Goal: Information Seeking & Learning: Learn about a topic

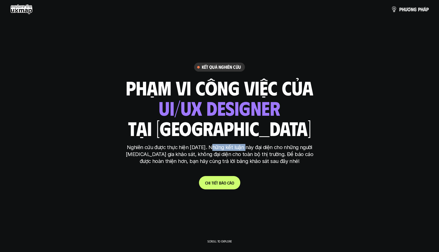
drag, startPoint x: 211, startPoint y: 147, endPoint x: 255, endPoint y: 148, distance: 43.9
click at [253, 148] on p "Nghiên cứu được thực hiện [DATE]. Những kết luận này đại diện cho những người […" at bounding box center [219, 154] width 193 height 21
click at [284, 158] on p "Nghiên cứu được thực hiện [DATE]. Những kết luận này đại diện cho những người […" at bounding box center [219, 154] width 193 height 21
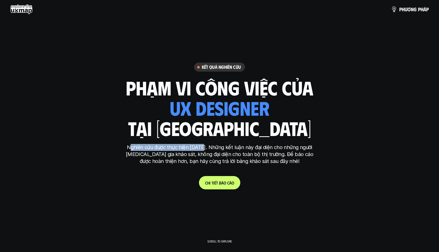
drag, startPoint x: 128, startPoint y: 150, endPoint x: 206, endPoint y: 150, distance: 77.1
click at [205, 150] on p "Nghiên cứu được thực hiện [DATE]. Những kết luận này đại diện cho những người […" at bounding box center [219, 154] width 193 height 21
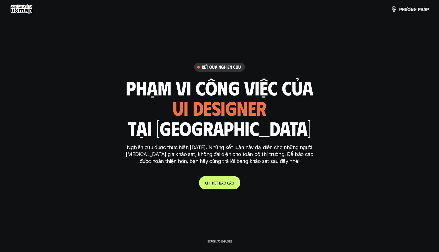
click at [206, 150] on p "Nghiên cứu được thực hiện [DATE]. Những kết luận này đại diện cho những người […" at bounding box center [219, 154] width 193 height 21
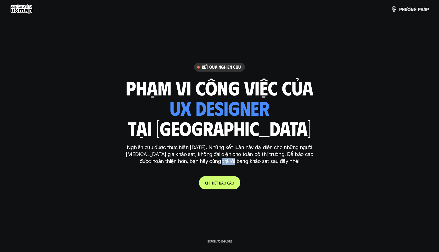
drag, startPoint x: 224, startPoint y: 162, endPoint x: 251, endPoint y: 162, distance: 27.0
click at [240, 162] on p "Nghiên cứu được thực hiện [DATE]. Những kết luận này đại diện cho những người […" at bounding box center [219, 154] width 193 height 21
click at [254, 162] on p "Nghiên cứu được thực hiện [DATE]. Những kết luận này đại diện cho những người […" at bounding box center [219, 154] width 193 height 21
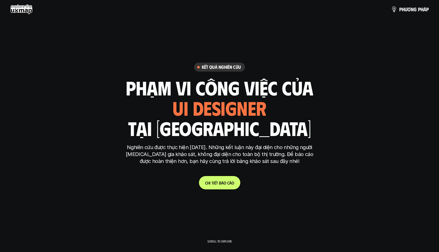
click at [219, 187] on link "C h i t i ế t b á o c á o" at bounding box center [219, 182] width 41 height 13
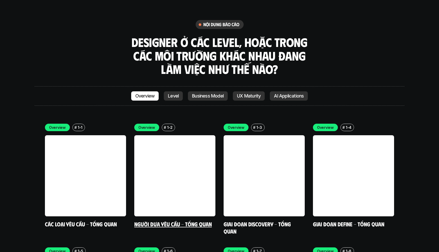
scroll to position [1457, 0]
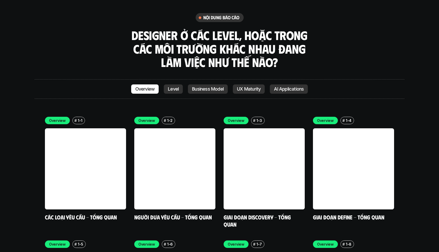
click at [175, 85] on link "Level" at bounding box center [173, 89] width 19 height 9
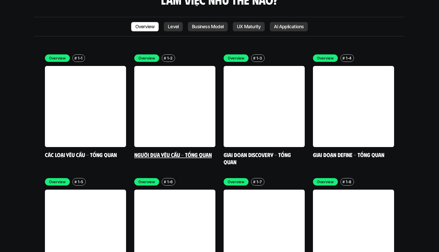
scroll to position [1492, 0]
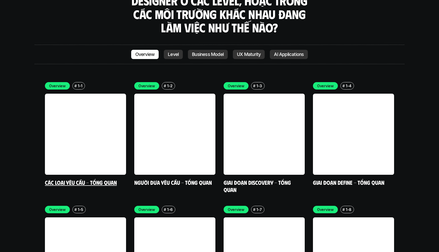
click at [91, 94] on link at bounding box center [85, 134] width 81 height 81
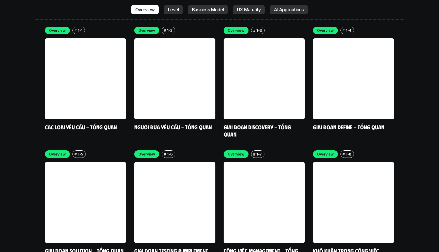
scroll to position [1566, 0]
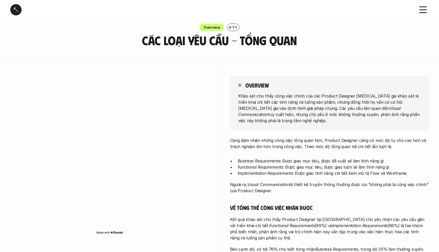
scroll to position [9, 0]
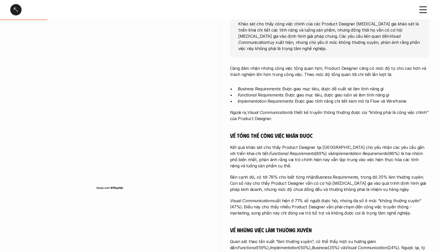
scroll to position [80, 0]
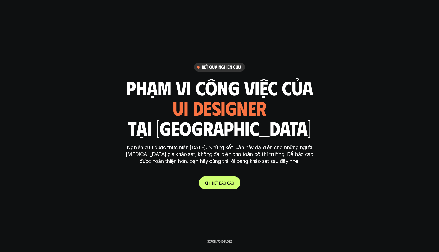
scroll to position [1566, 0]
